Goal: Task Accomplishment & Management: Use online tool/utility

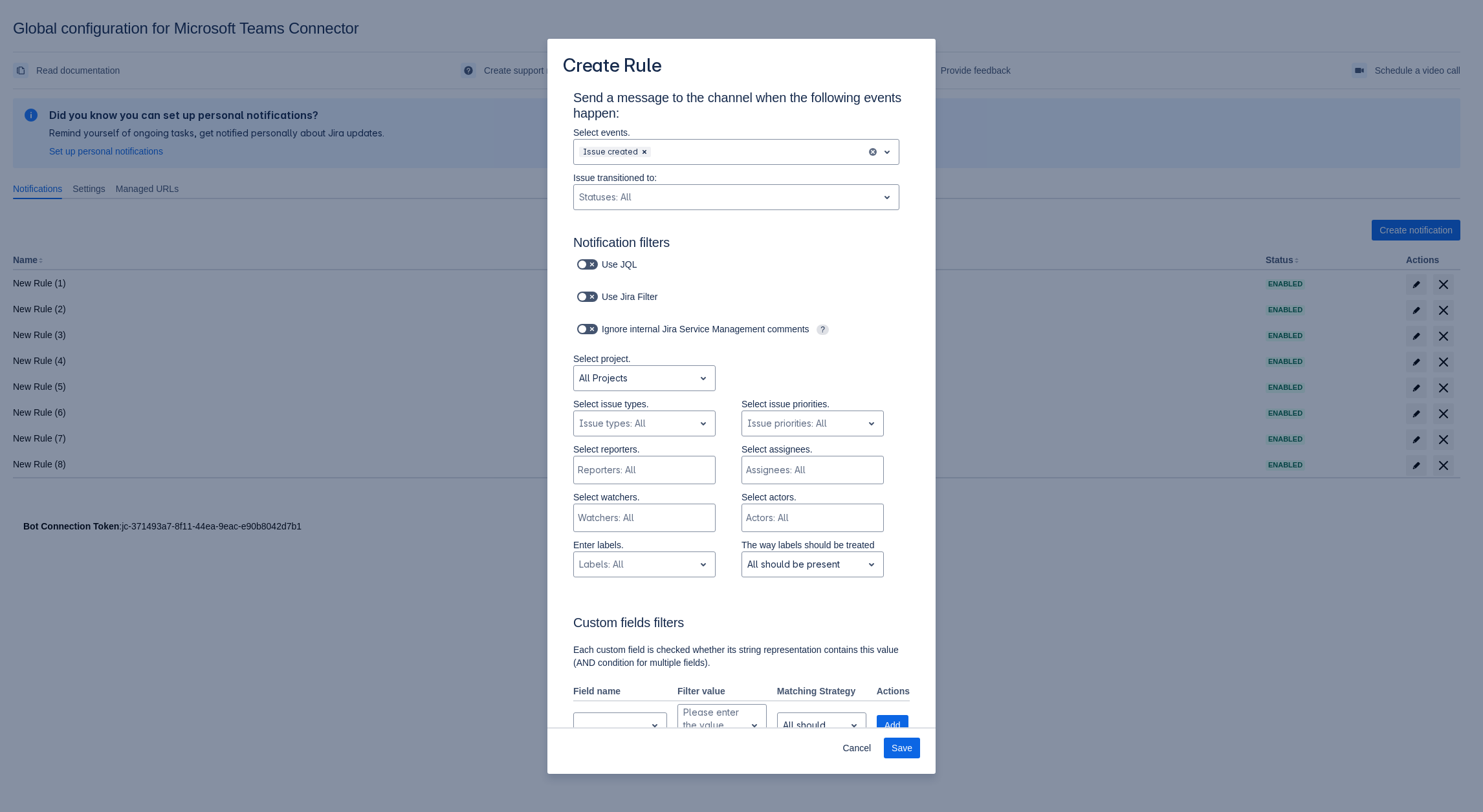
click at [302, 214] on div "Create Rule Send a message to the channel when the following events happen: Sel…" at bounding box center [741, 406] width 1483 height 812
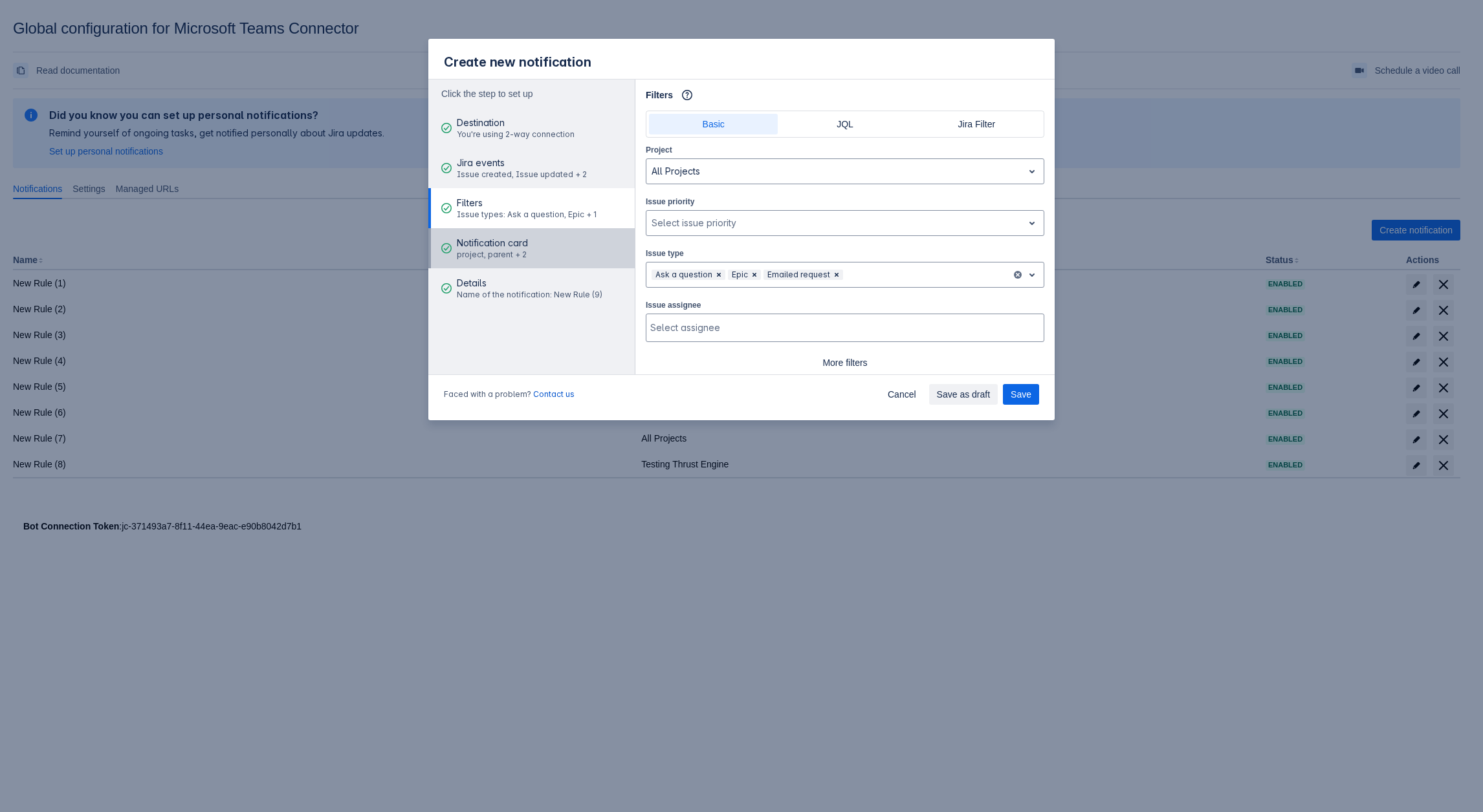
click at [500, 263] on div "Notification card project, parent + 2" at bounding box center [492, 248] width 71 height 39
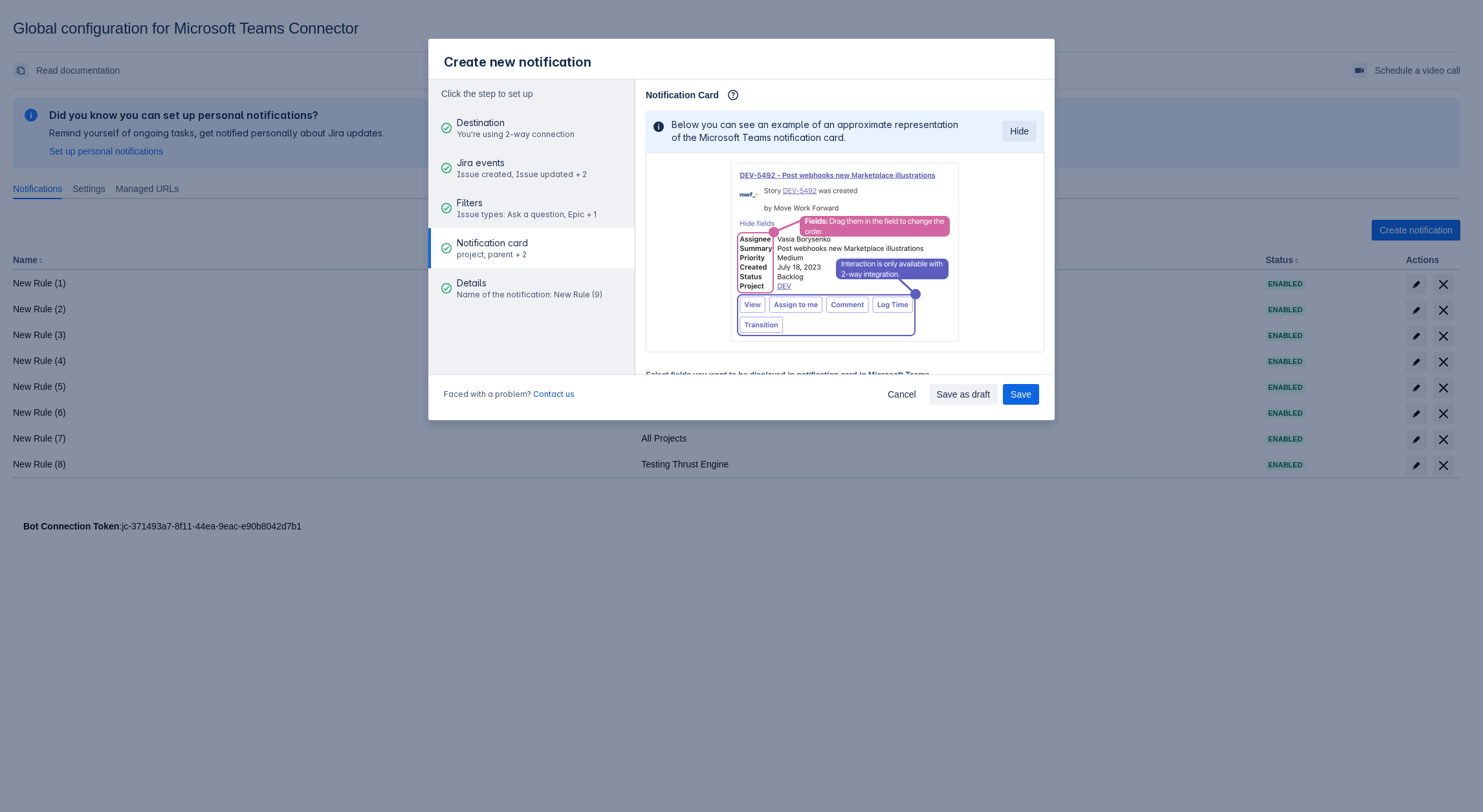
scroll to position [129, 0]
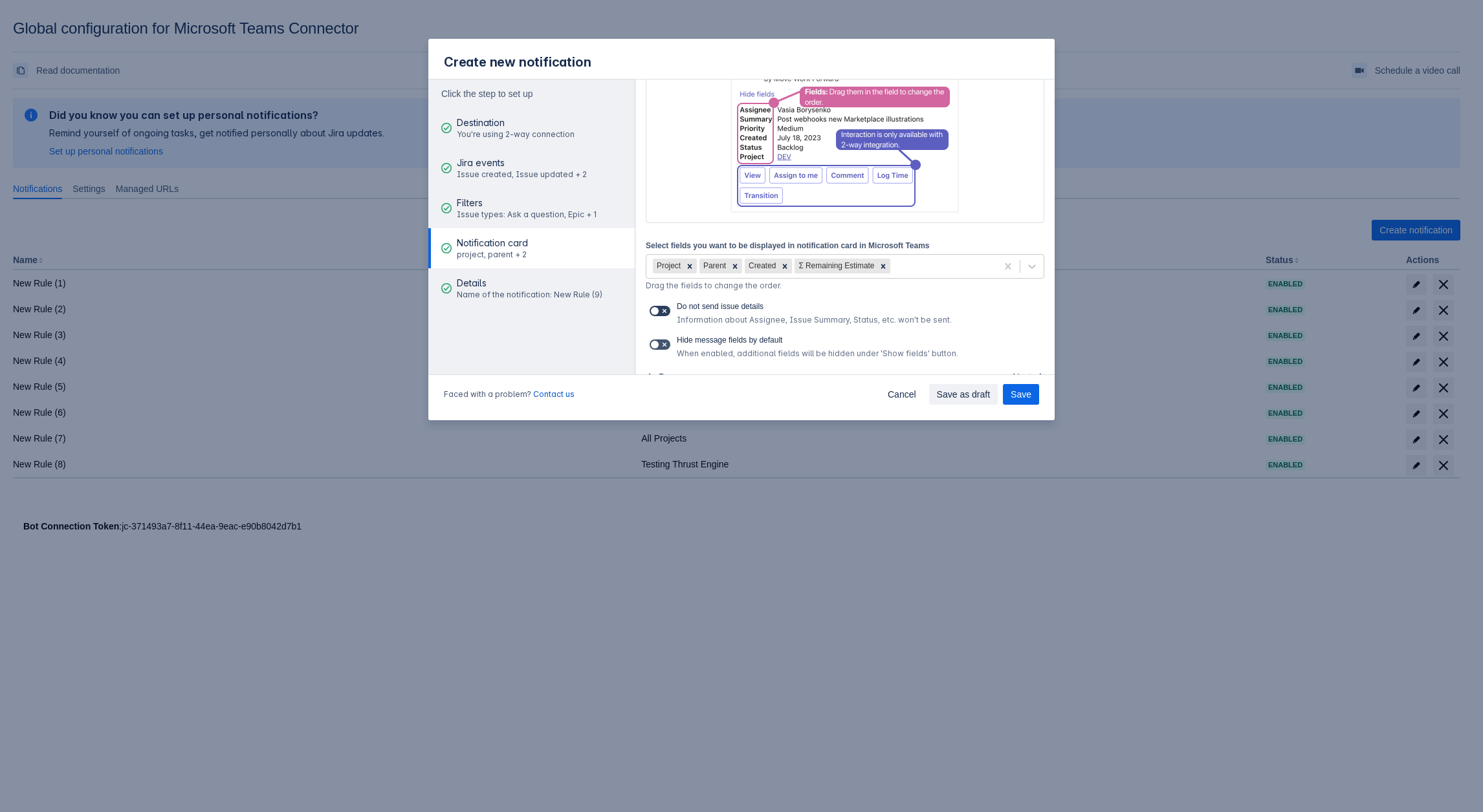
click at [664, 312] on span at bounding box center [665, 311] width 11 height 11
click at [658, 312] on input "checkbox" at bounding box center [653, 311] width 8 height 8
click at [661, 313] on span at bounding box center [665, 311] width 11 height 11
click at [658, 313] on input "checkbox" at bounding box center [653, 311] width 8 height 8
checkbox input "false"
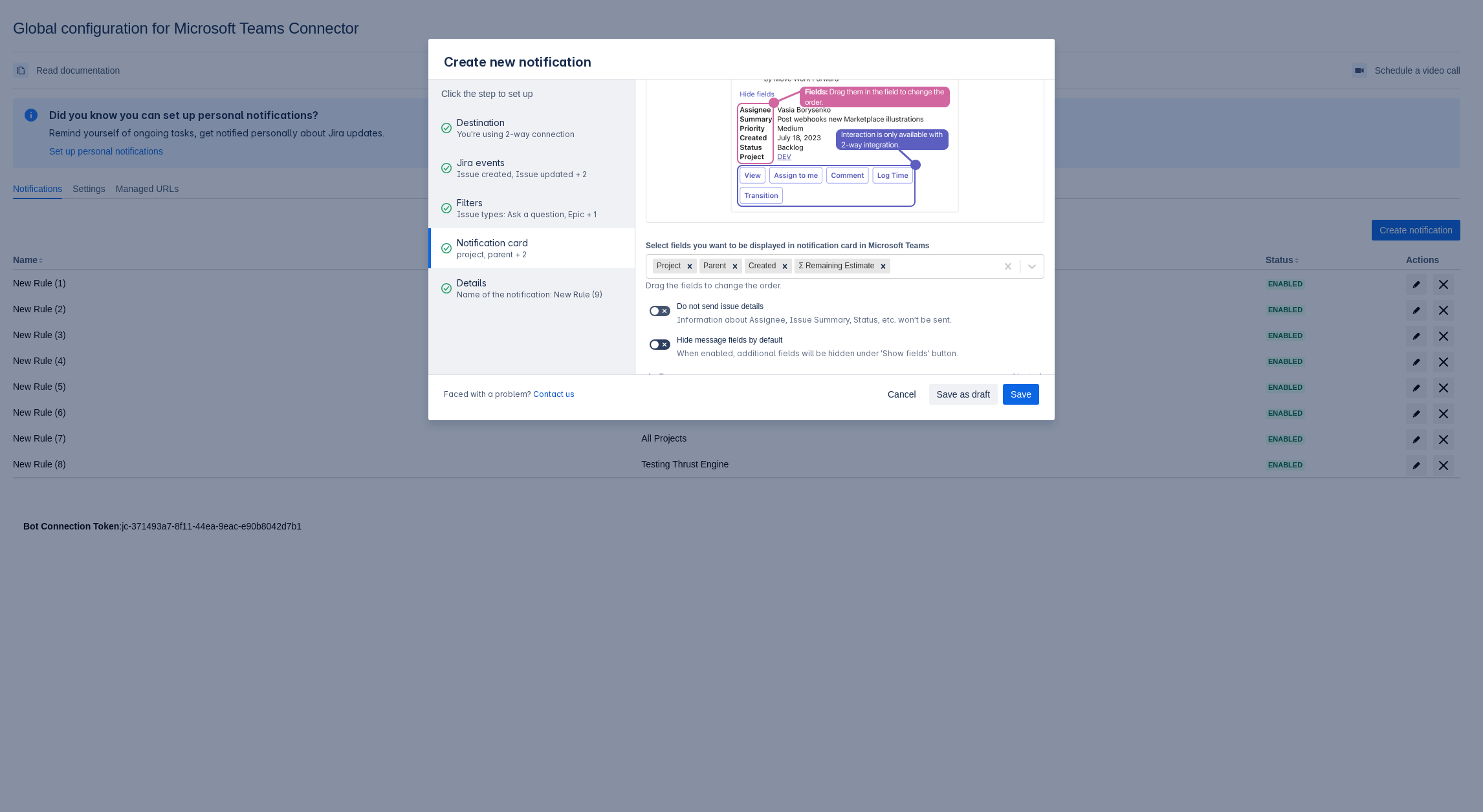
click at [661, 346] on span at bounding box center [665, 345] width 11 height 11
click at [658, 346] on input "checkbox" at bounding box center [653, 344] width 8 height 8
checkbox input "true"
click at [657, 313] on span at bounding box center [655, 311] width 11 height 11
click at [657, 313] on input "checkbox" at bounding box center [653, 311] width 8 height 8
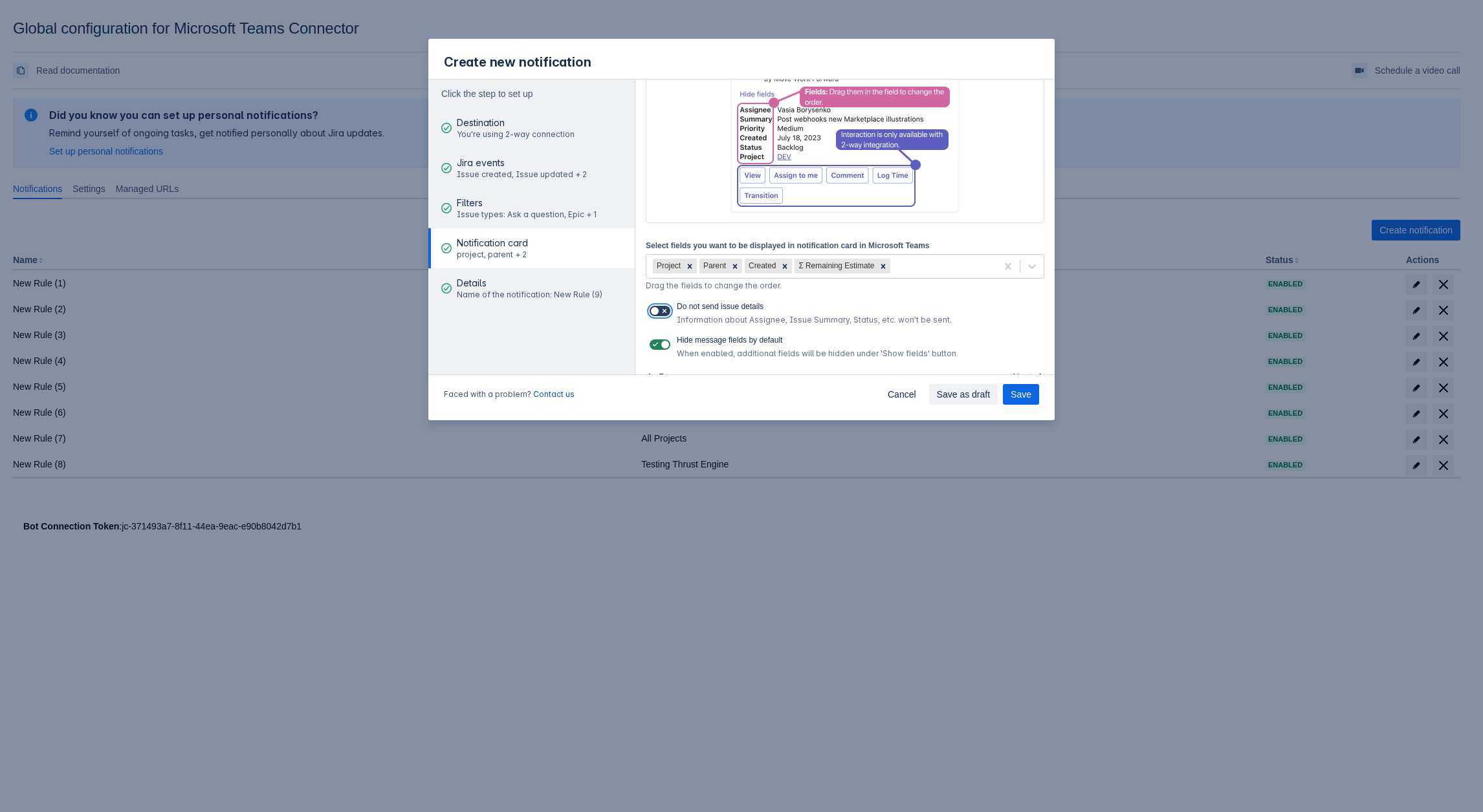
checkbox input "true"
click at [661, 346] on span at bounding box center [665, 345] width 11 height 11
click at [658, 346] on input "checkbox" at bounding box center [653, 344] width 8 height 8
checkbox input "false"
click at [669, 315] on span at bounding box center [665, 311] width 11 height 11
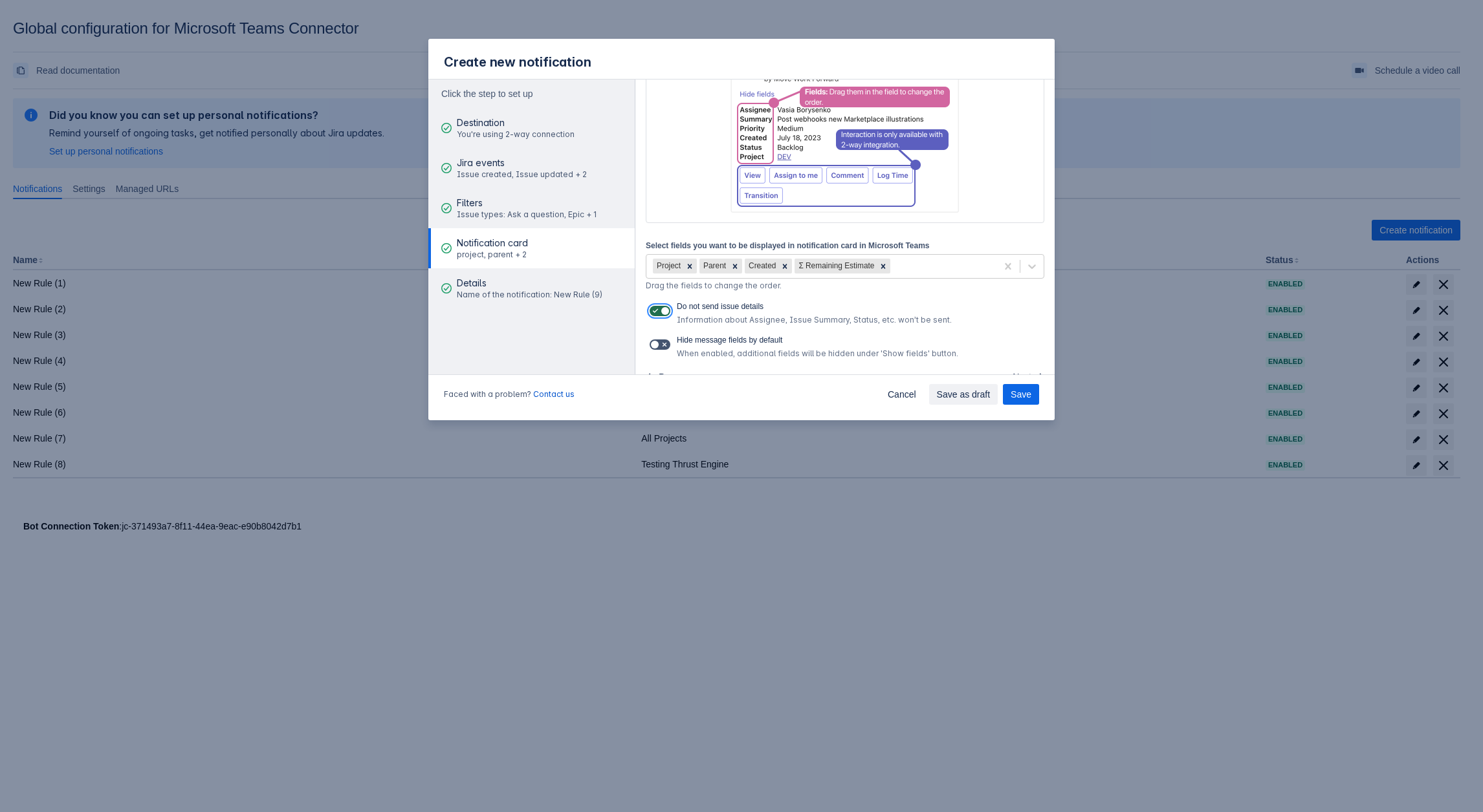
click at [658, 315] on input "checkbox" at bounding box center [653, 311] width 8 height 8
checkbox input "false"
click at [655, 349] on span at bounding box center [655, 345] width 11 height 11
click at [655, 349] on input "checkbox" at bounding box center [653, 344] width 8 height 8
checkbox input "true"
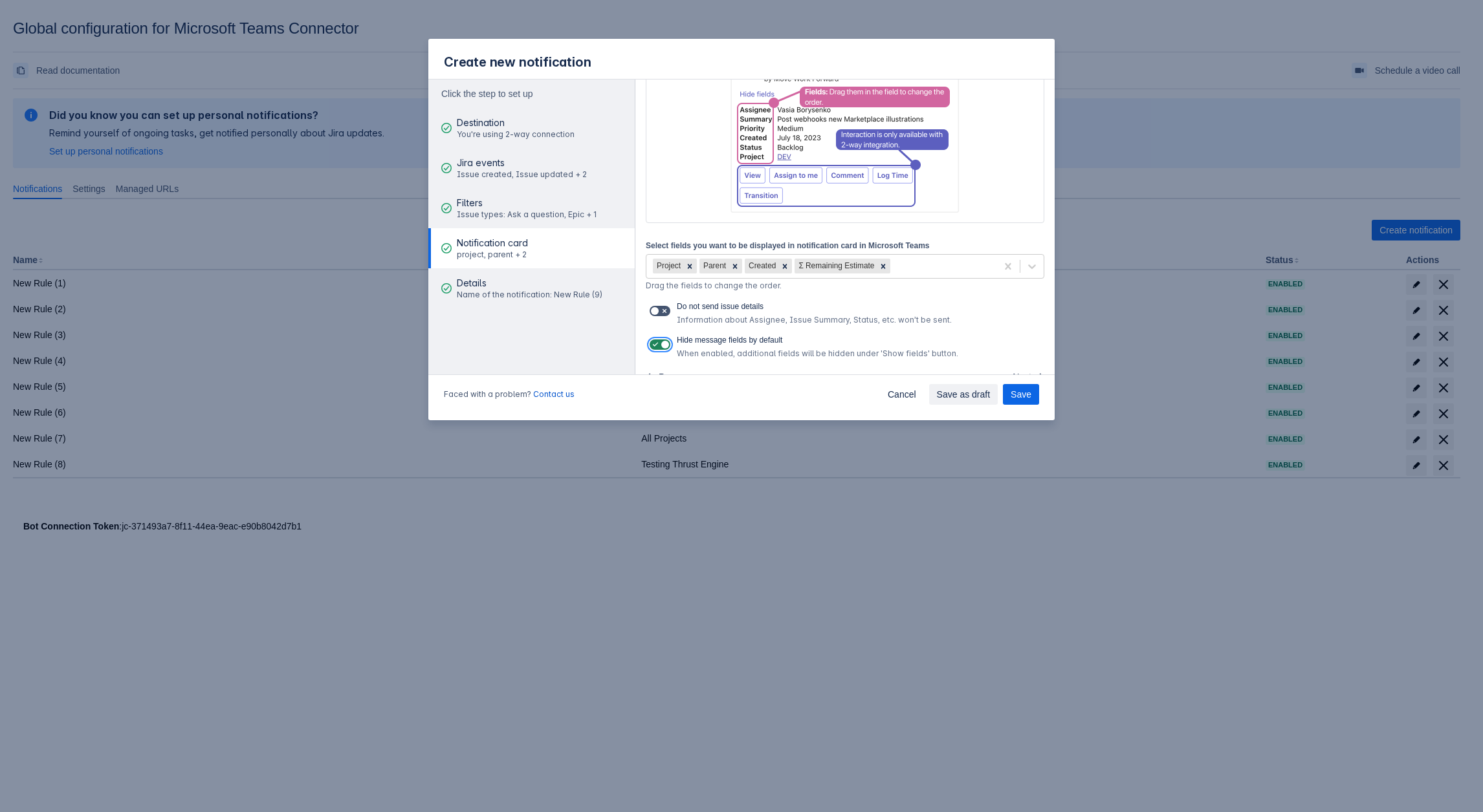
scroll to position [155, 0]
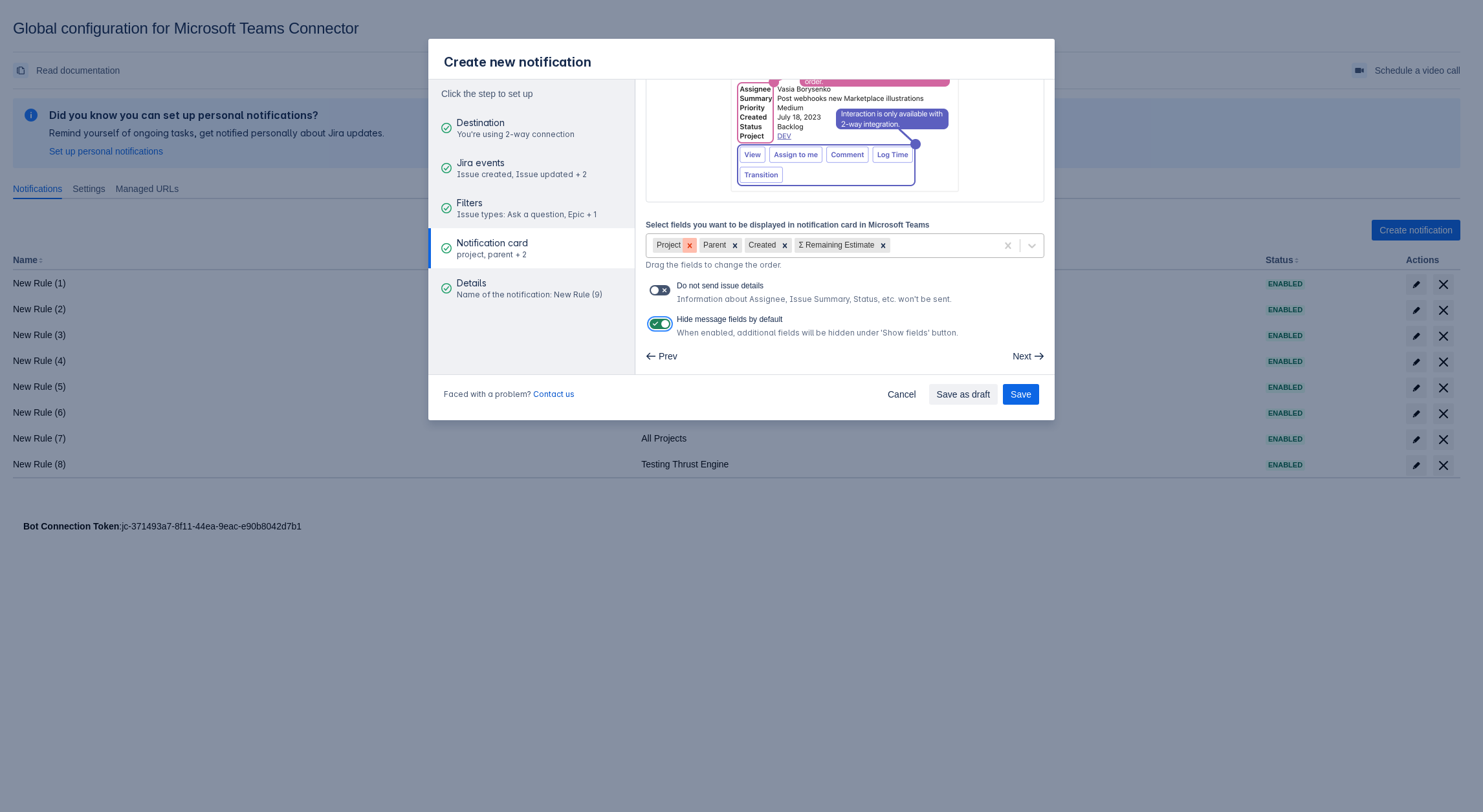
click at [694, 239] on div at bounding box center [689, 245] width 15 height 15
click at [691, 241] on icon at bounding box center [688, 246] width 9 height 9
click at [691, 241] on icon at bounding box center [693, 246] width 9 height 9
click at [691, 239] on div "Σ Remaining Estimate" at bounding box center [694, 245] width 81 height 15
click at [737, 241] on icon at bounding box center [741, 246] width 9 height 9
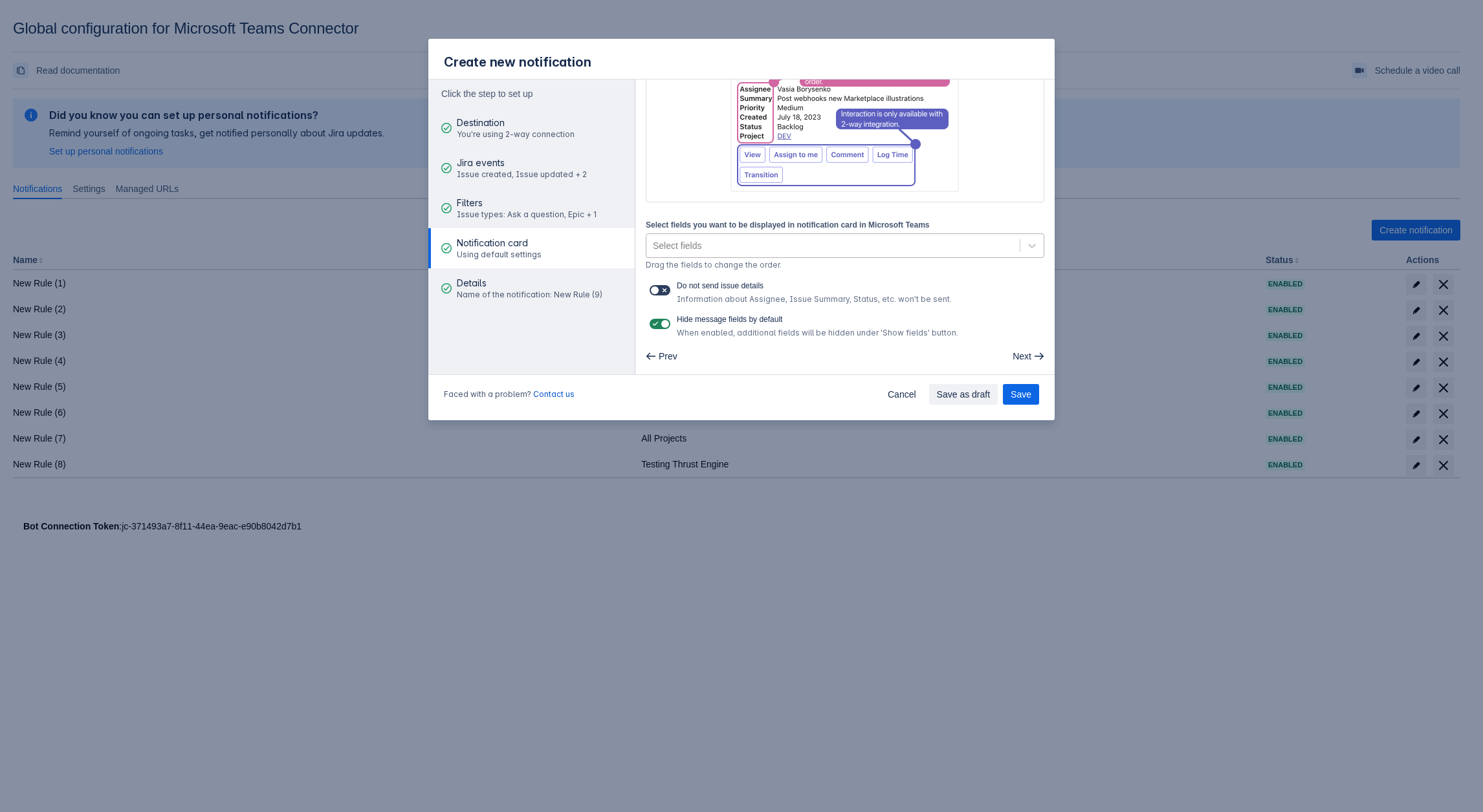
click at [666, 286] on span at bounding box center [665, 291] width 11 height 11
click at [658, 286] on input "checkbox" at bounding box center [653, 290] width 8 height 8
checkbox input "true"
click at [656, 336] on div "Hide message fields by default When enabled, additional fields will be hidden u…" at bounding box center [844, 326] width 398 height 23
click at [662, 323] on span at bounding box center [665, 324] width 11 height 11
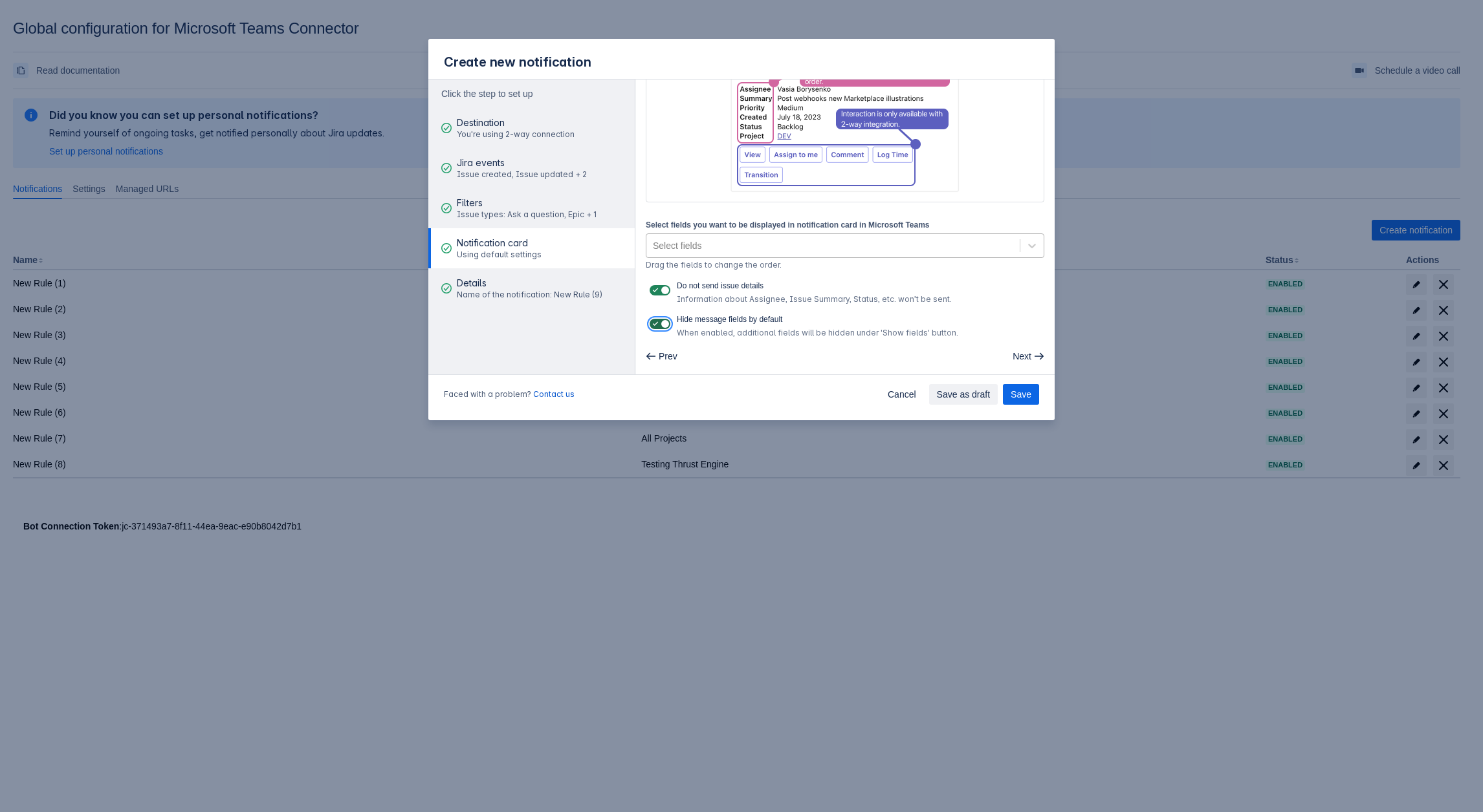
click at [658, 323] on input "checkbox" at bounding box center [653, 324] width 8 height 8
checkbox input "false"
click at [663, 285] on span at bounding box center [665, 291] width 11 height 11
click at [658, 286] on input "checkbox" at bounding box center [653, 290] width 8 height 8
checkbox input "false"
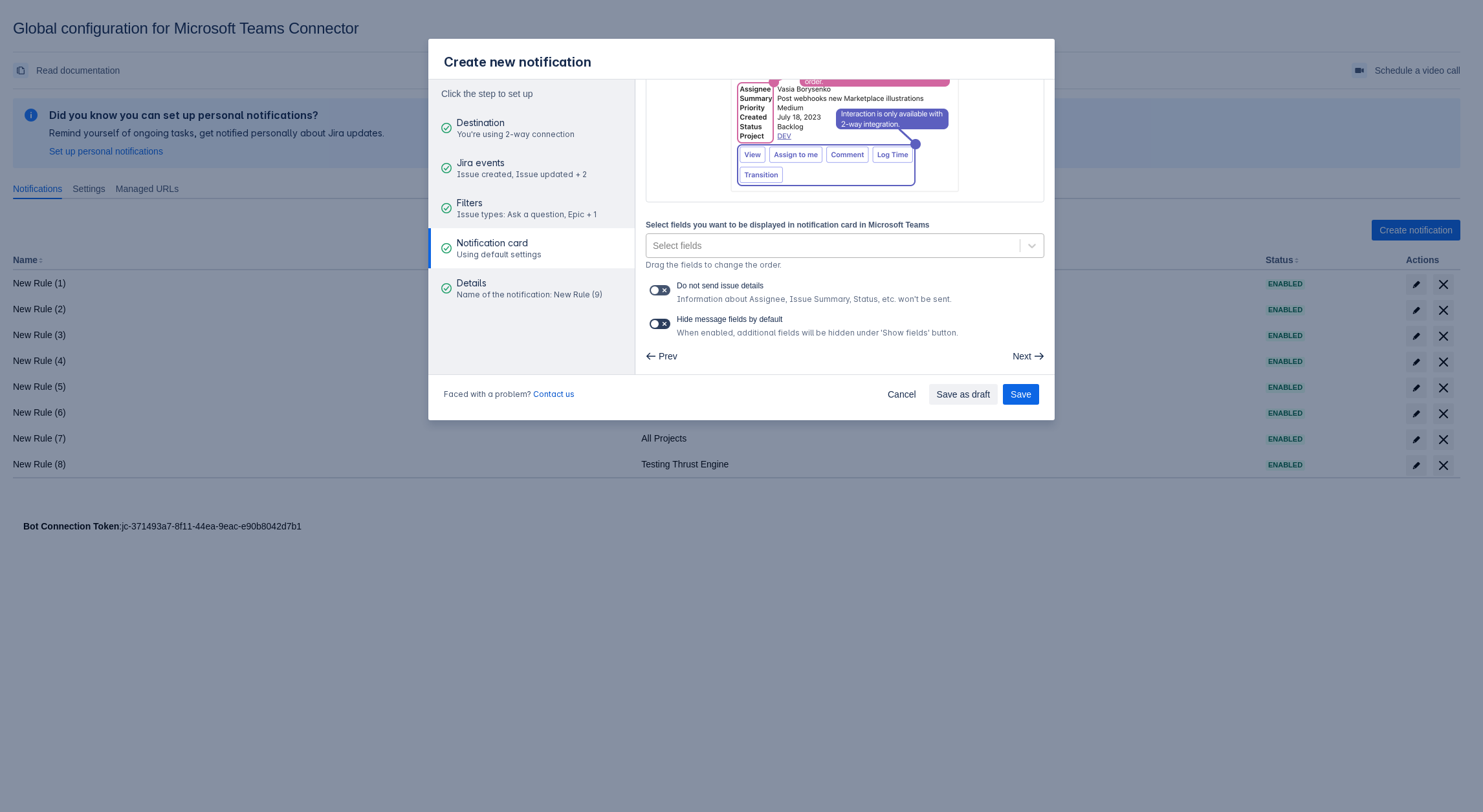
click at [656, 327] on span at bounding box center [655, 324] width 11 height 11
click at [656, 327] on input "checkbox" at bounding box center [653, 324] width 8 height 8
checkbox input "true"
click at [661, 289] on span at bounding box center [665, 291] width 11 height 11
click at [658, 289] on input "checkbox" at bounding box center [653, 290] width 8 height 8
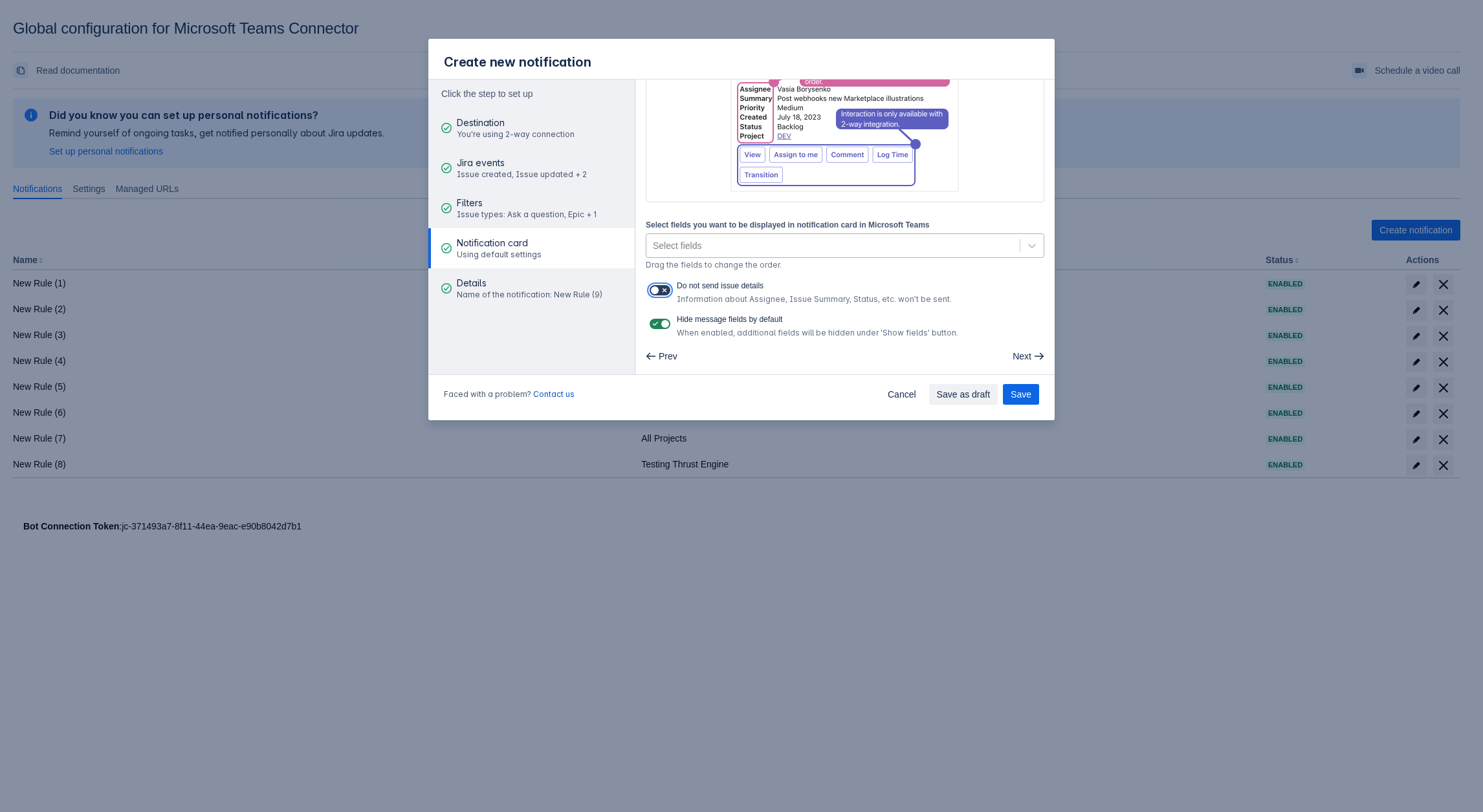
checkbox input "true"
click at [661, 316] on label at bounding box center [660, 324] width 26 height 15
click at [658, 320] on input "checkbox" at bounding box center [653, 324] width 8 height 8
checkbox input "false"
click at [661, 289] on span at bounding box center [665, 291] width 11 height 11
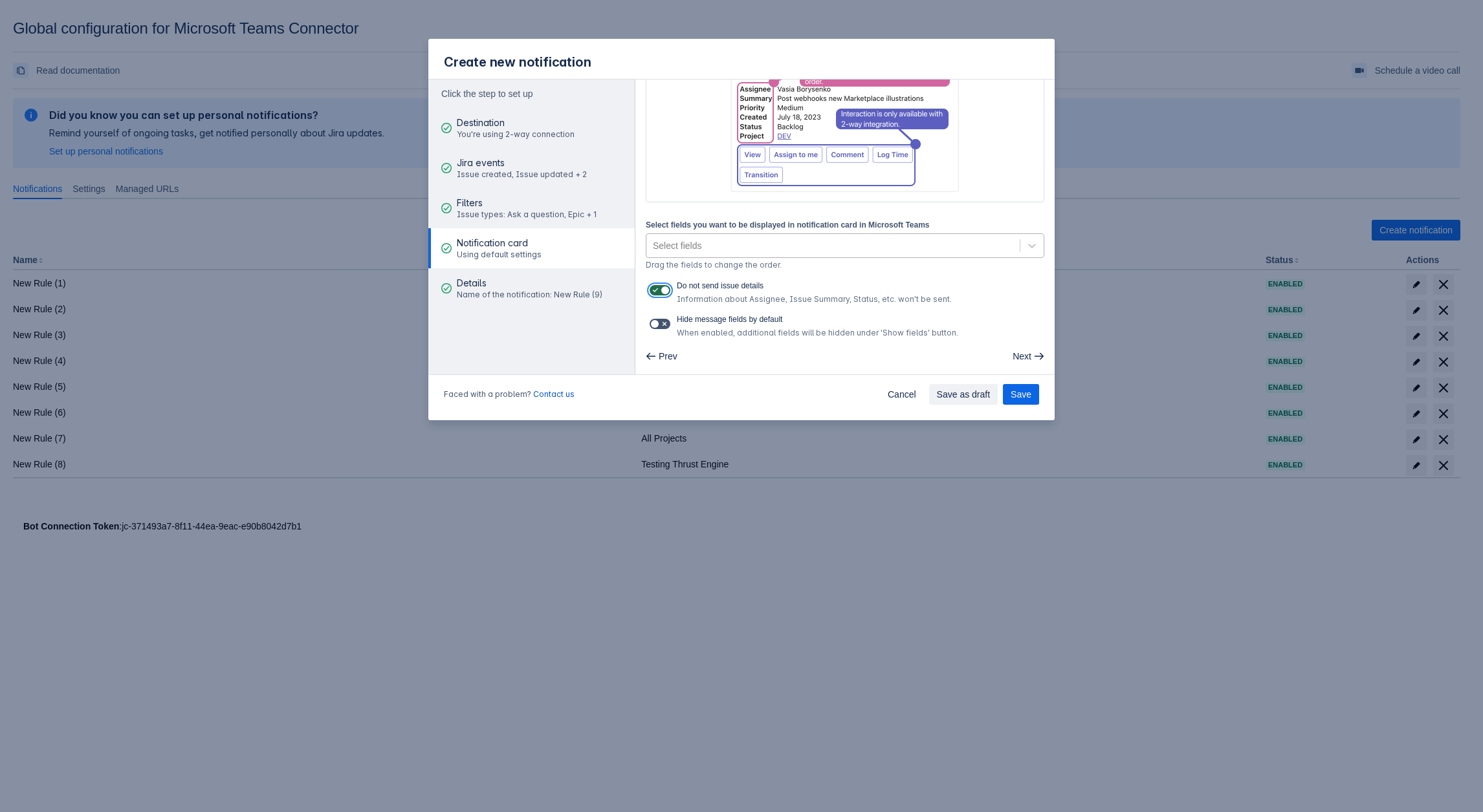
click at [658, 289] on input "checkbox" at bounding box center [653, 290] width 8 height 8
checkbox input "false"
click at [688, 225] on label "Select fields you want to be displayed in notification card in Microsoft Teams" at bounding box center [787, 226] width 284 height 11
click at [688, 226] on label "Select fields you want to be displayed in notification card in Microsoft Teams" at bounding box center [787, 226] width 284 height 11
click at [681, 242] on div "Select fields" at bounding box center [677, 246] width 48 height 13
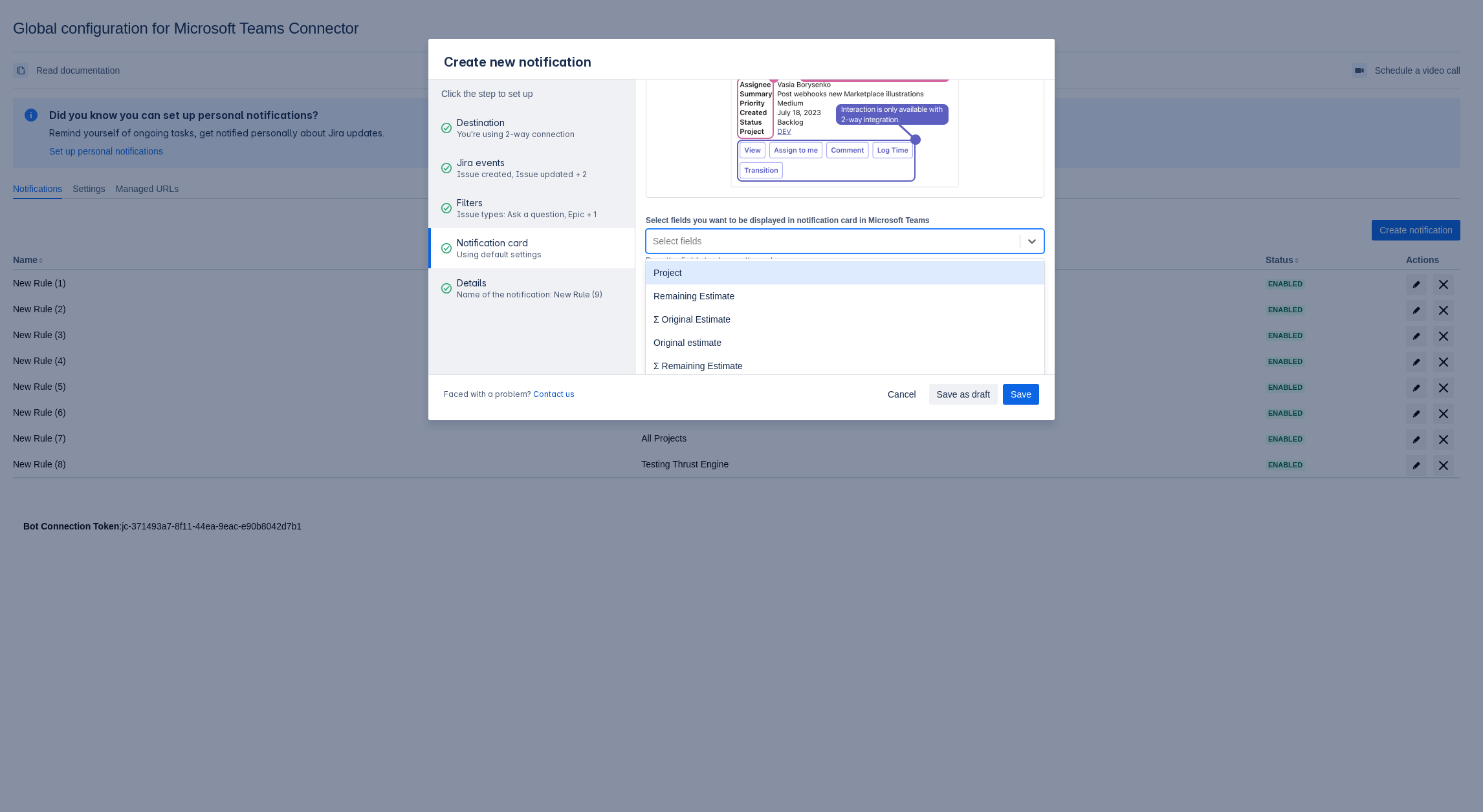
click at [674, 279] on div "Project" at bounding box center [844, 272] width 398 height 23
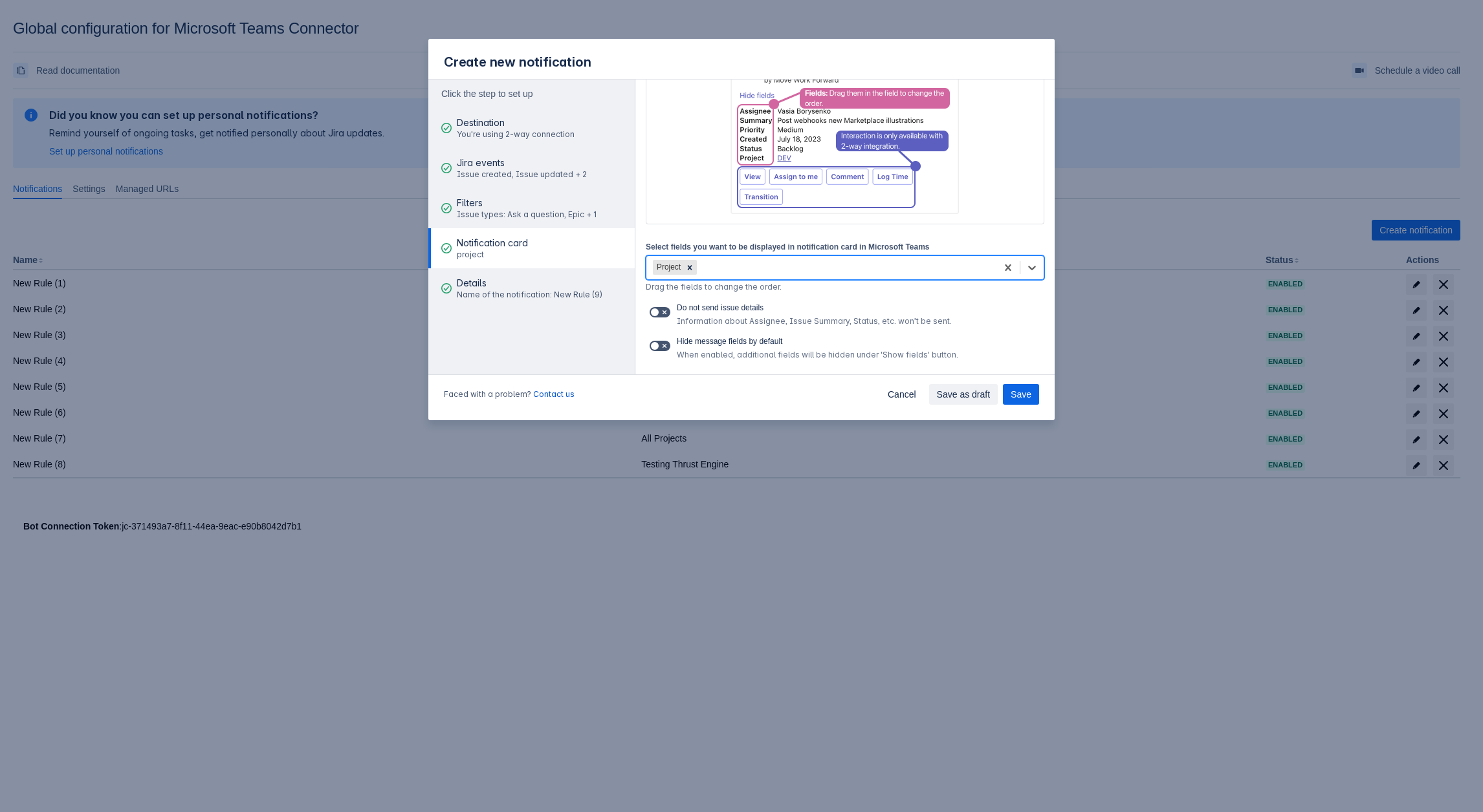
scroll to position [129, 0]
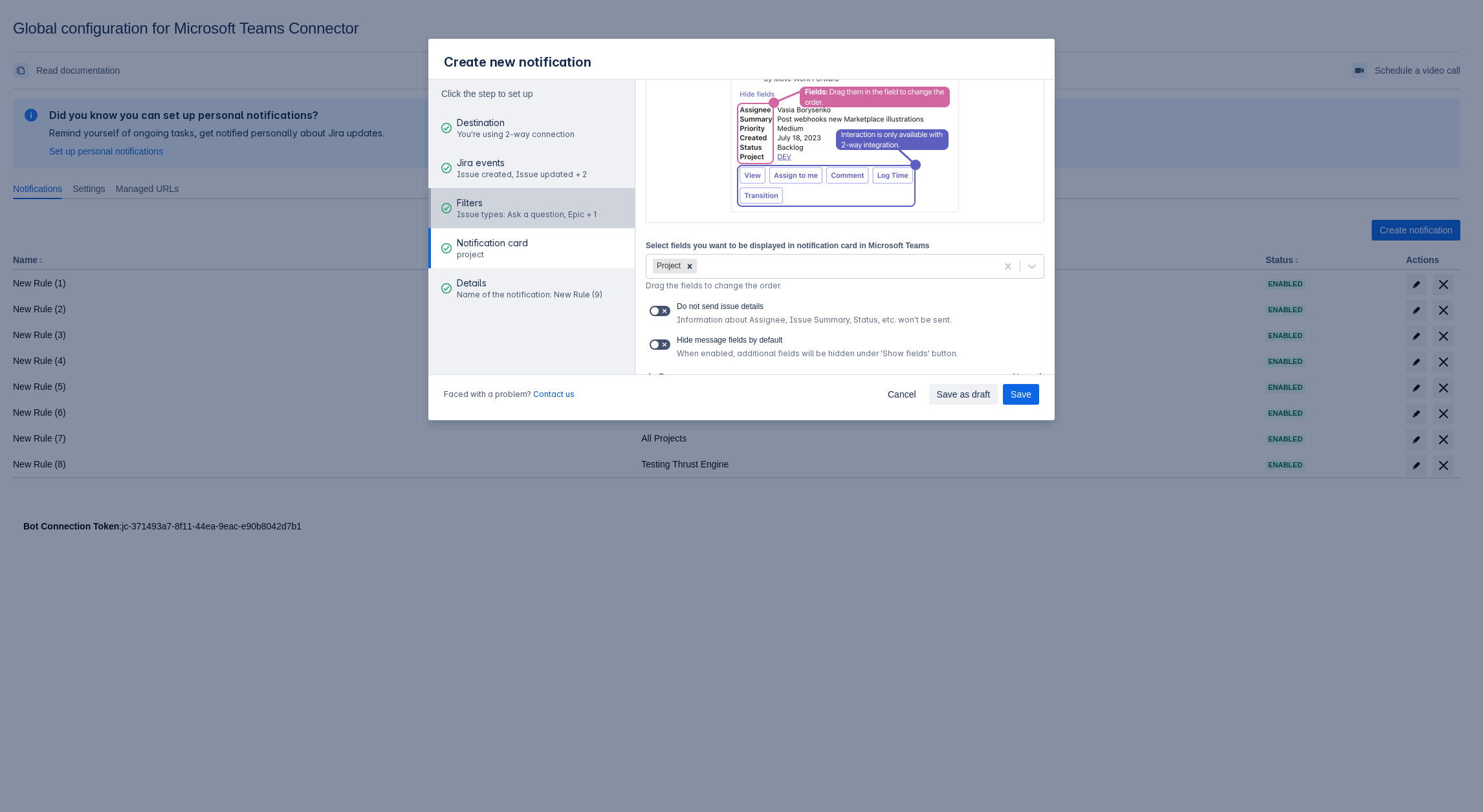
click at [527, 195] on div "Filters Issue types: Ask a question, Epic + 1" at bounding box center [527, 208] width 140 height 39
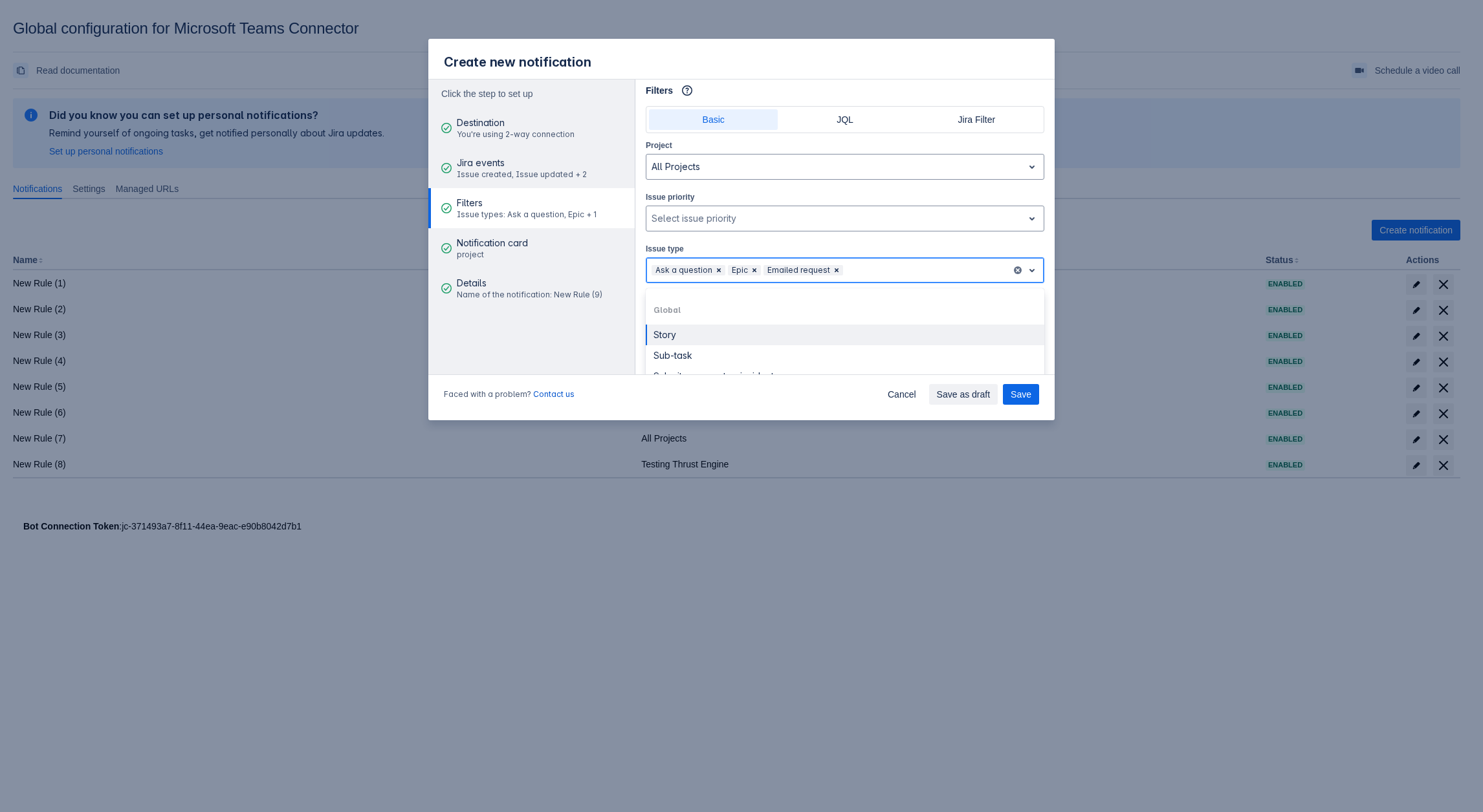
click at [870, 260] on div "Ask a question Epic Emailed request" at bounding box center [829, 270] width 366 height 21
click at [705, 324] on div "Story" at bounding box center [844, 334] width 398 height 21
click at [720, 311] on div "Select assignee" at bounding box center [833, 324] width 374 height 26
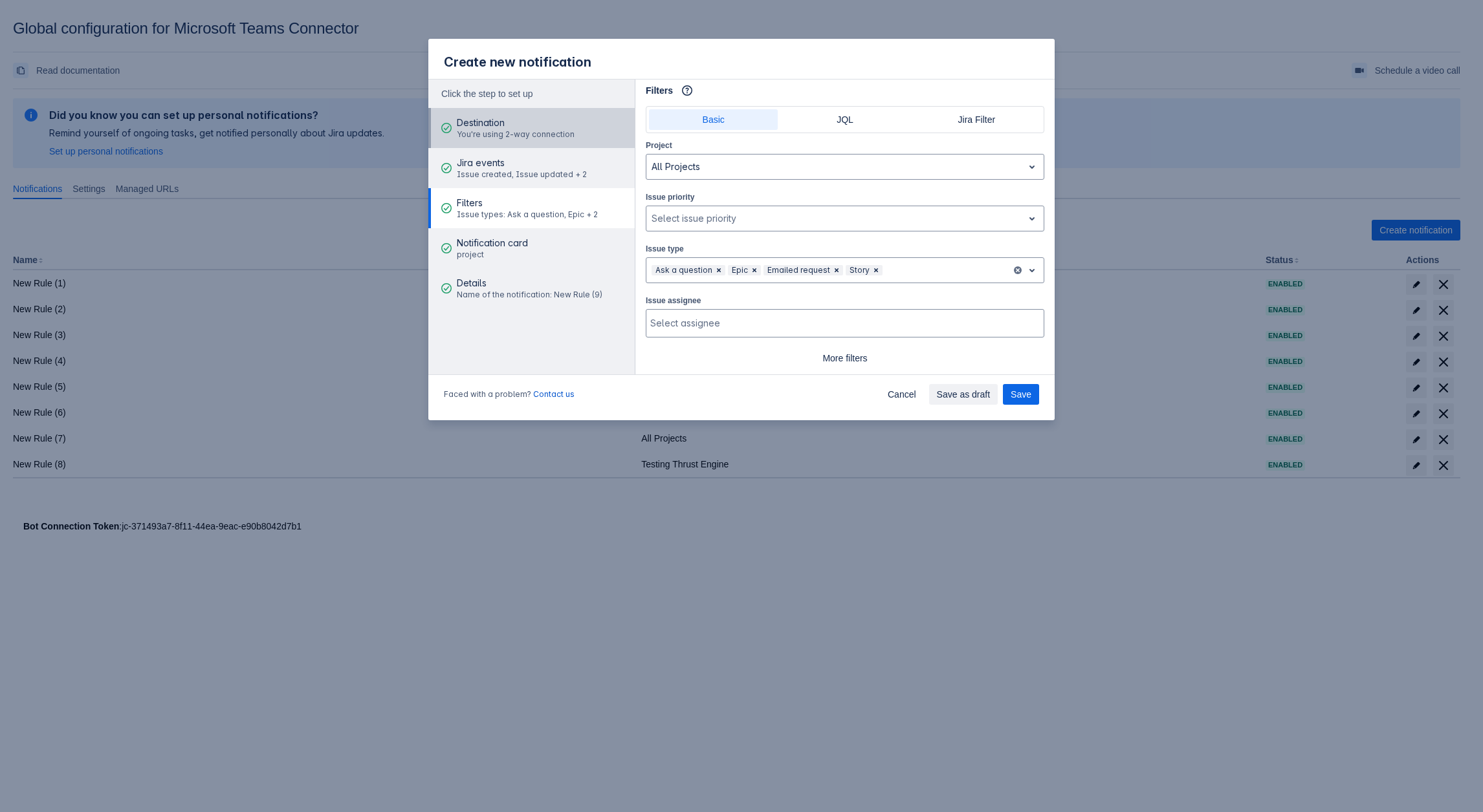
click at [461, 125] on span "Destination" at bounding box center [516, 122] width 118 height 13
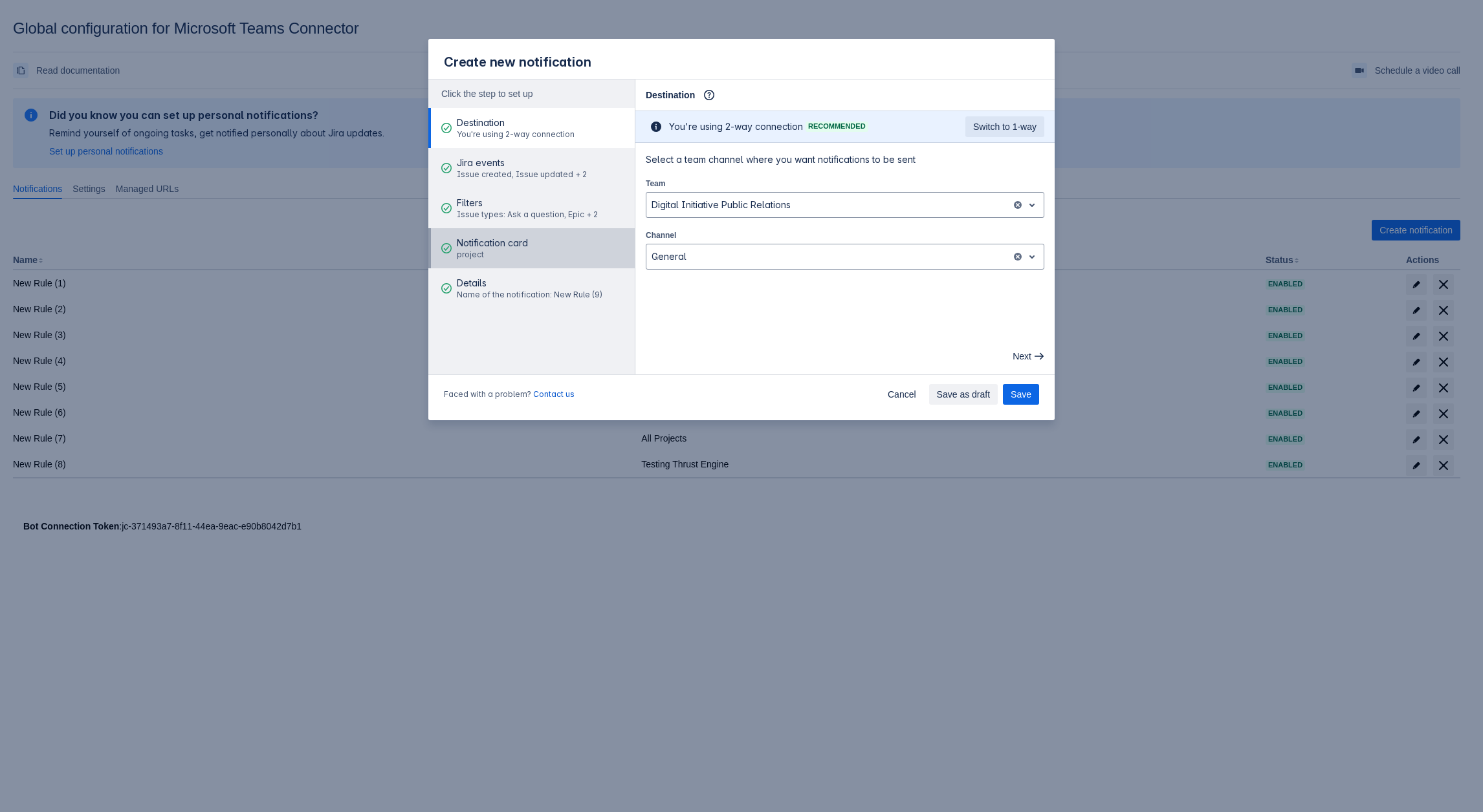
click at [487, 236] on div "Notification card project" at bounding box center [492, 248] width 71 height 39
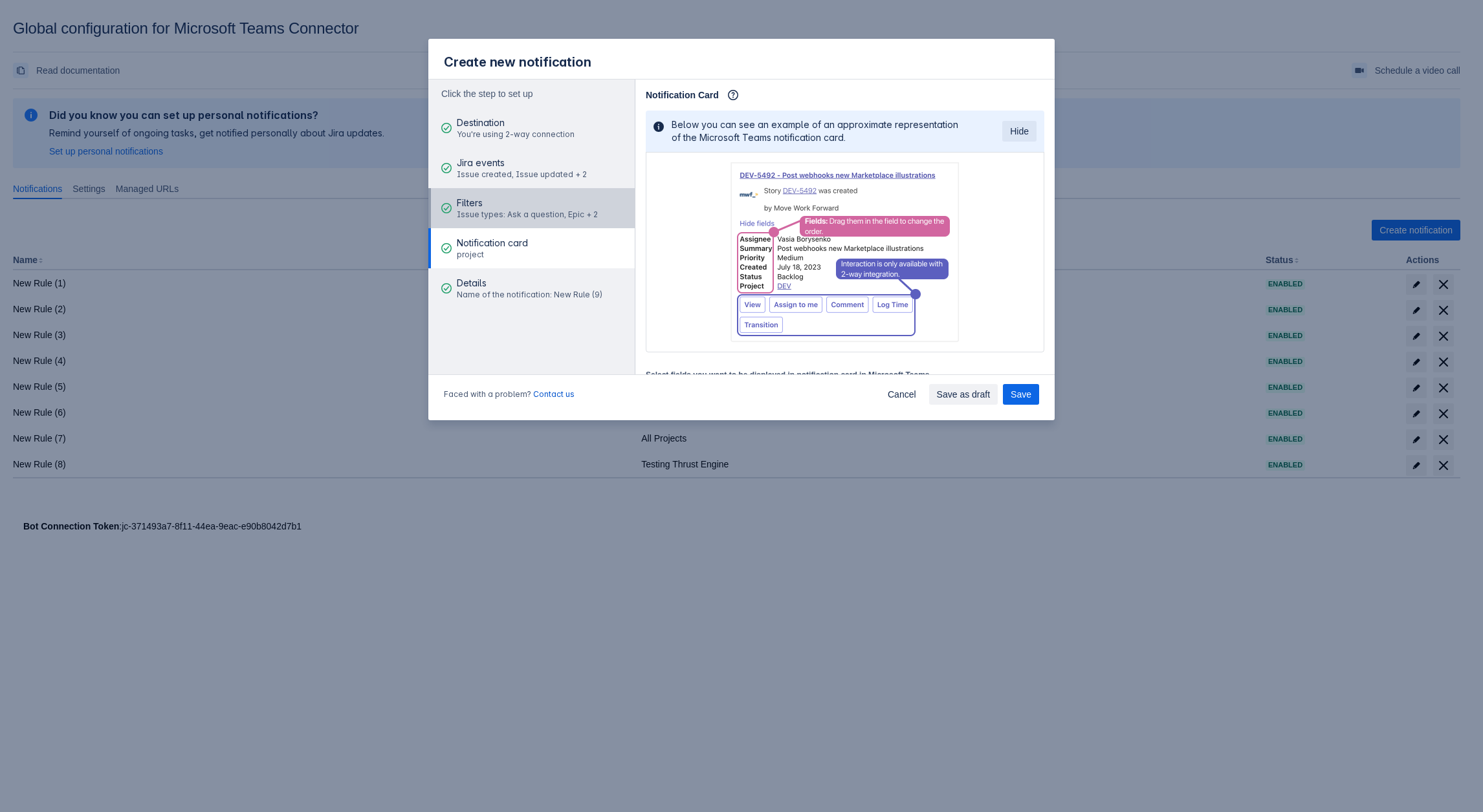
click at [508, 207] on span "Filters" at bounding box center [528, 203] width 141 height 13
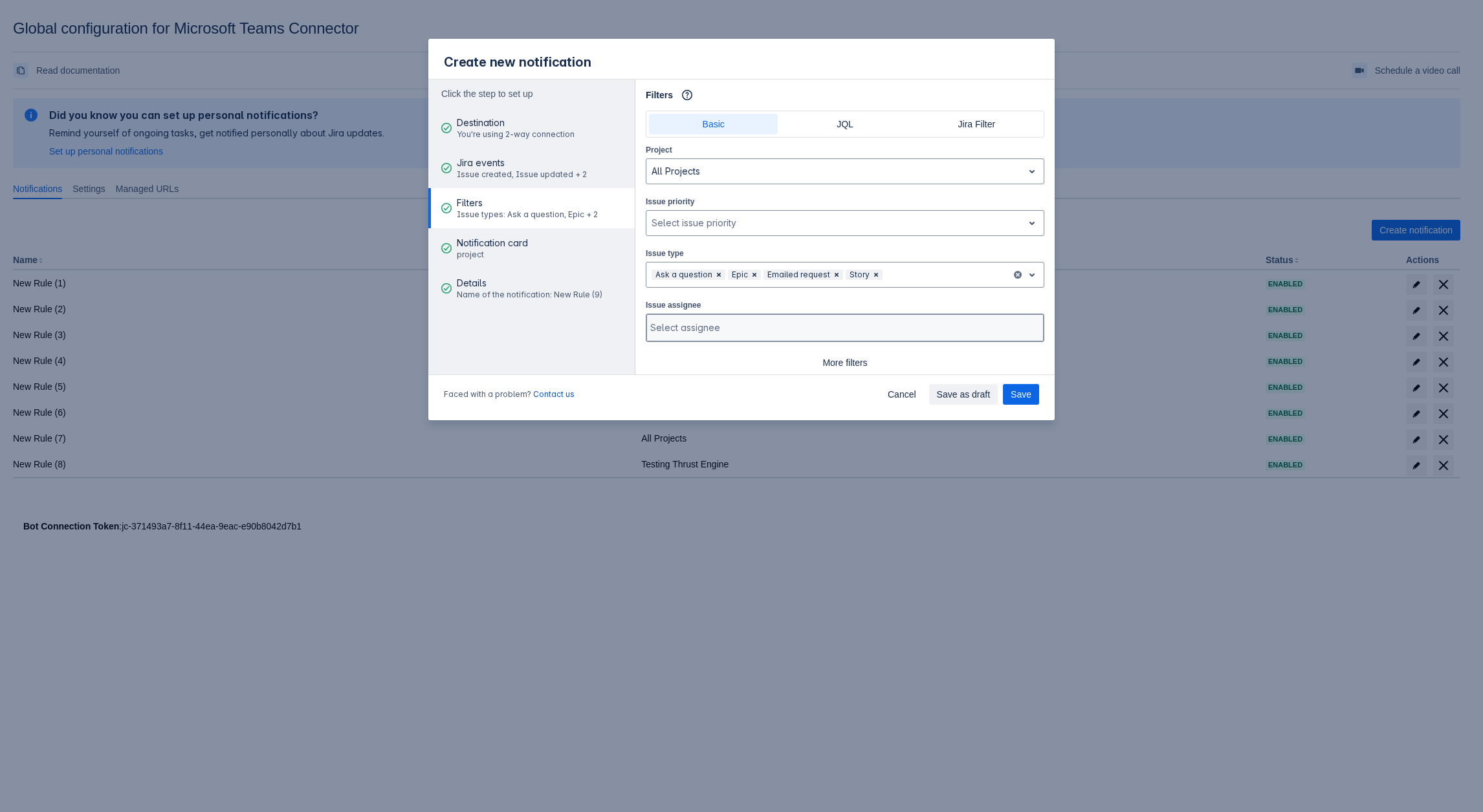
click at [737, 327] on div at bounding box center [843, 328] width 387 height 13
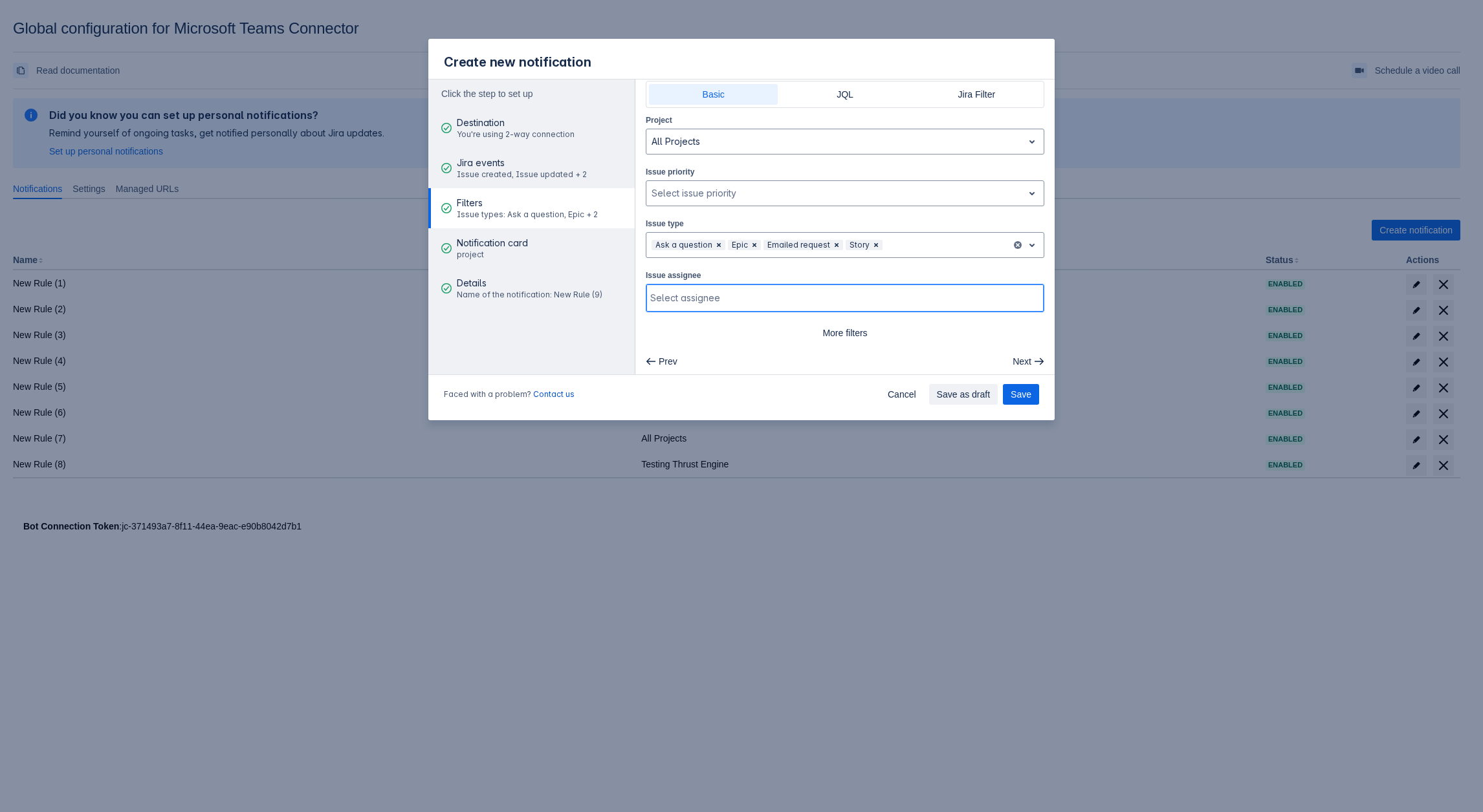
click at [735, 295] on div at bounding box center [843, 298] width 387 height 13
click at [718, 191] on div at bounding box center [835, 193] width 366 height 15
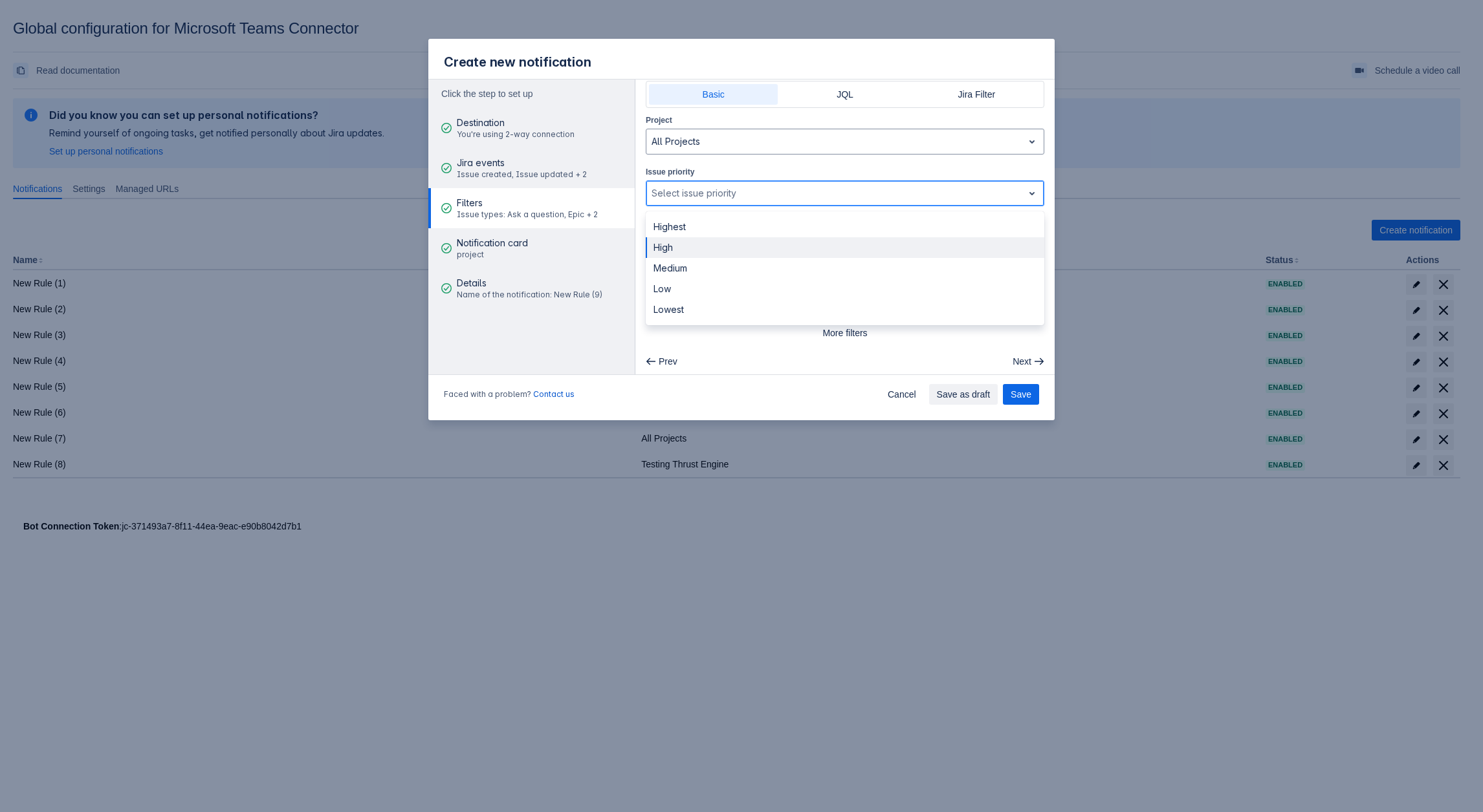
click at [701, 240] on div "High" at bounding box center [844, 247] width 398 height 21
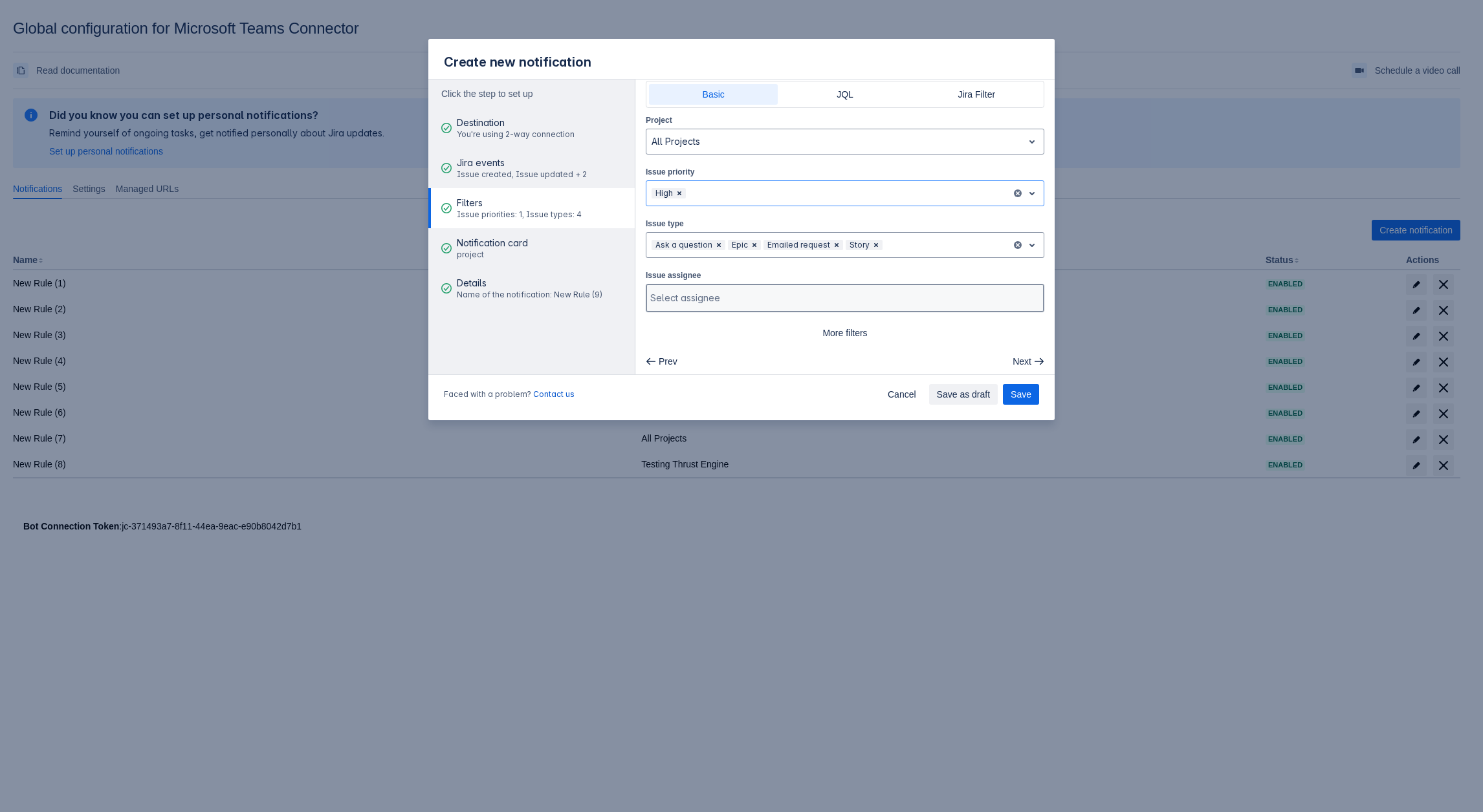
click at [761, 292] on div at bounding box center [843, 298] width 387 height 13
click at [765, 323] on div "No options" at bounding box center [844, 334] width 398 height 23
click at [671, 269] on div "Issue assignee Select assignee" at bounding box center [844, 290] width 398 height 44
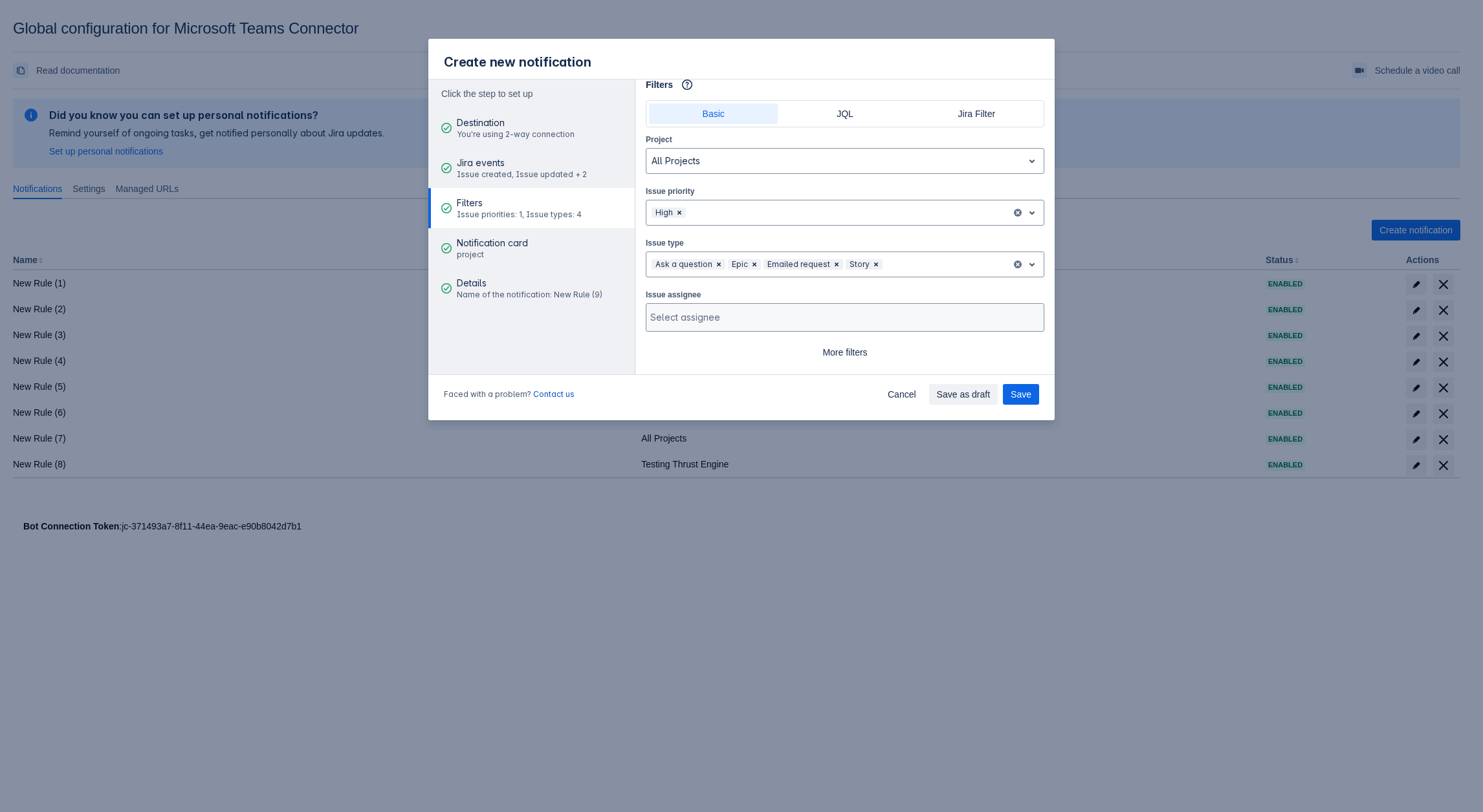
scroll to position [0, 0]
click at [946, 272] on div at bounding box center [946, 275] width 122 height 15
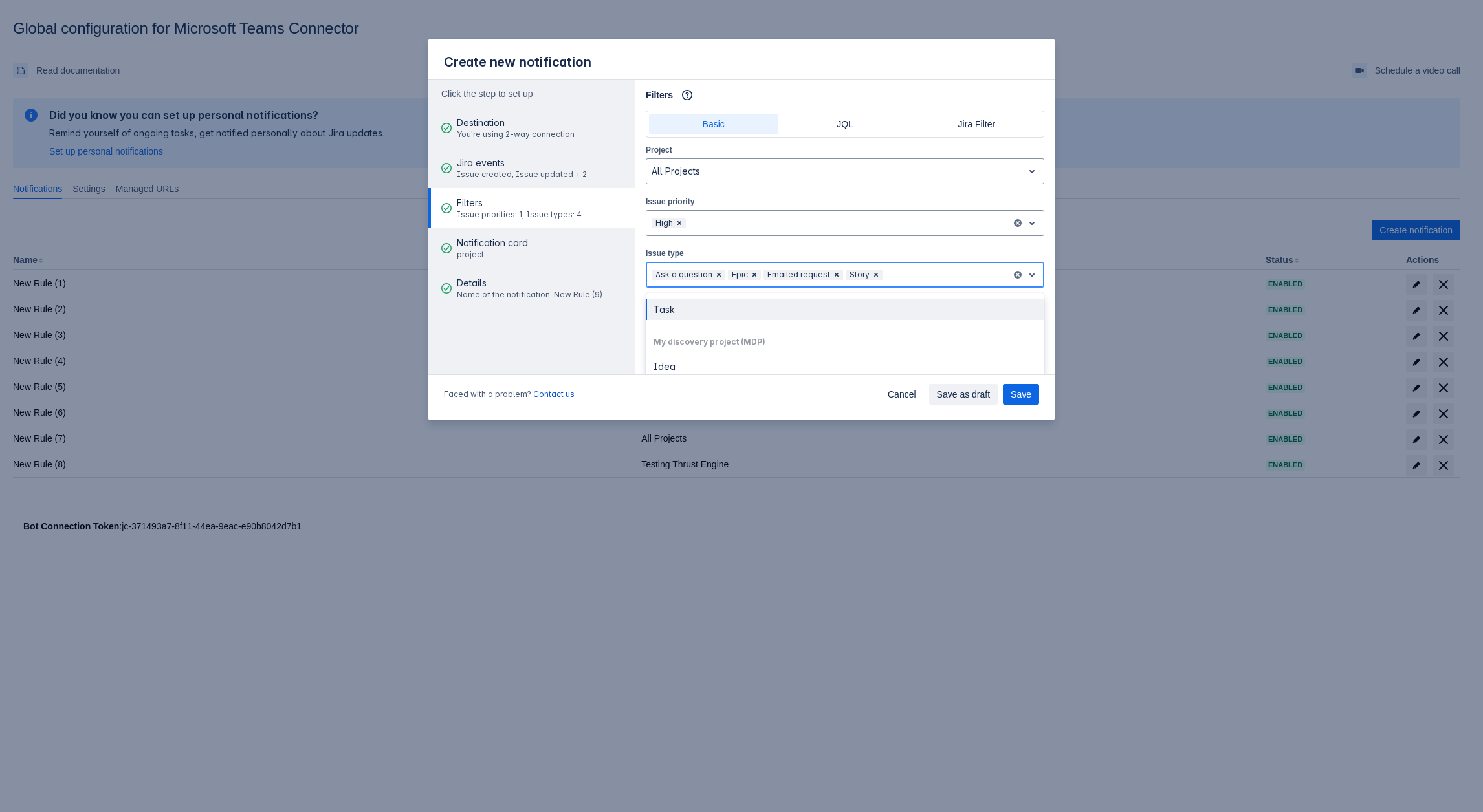
scroll to position [259, 0]
